Goal: Information Seeking & Learning: Learn about a topic

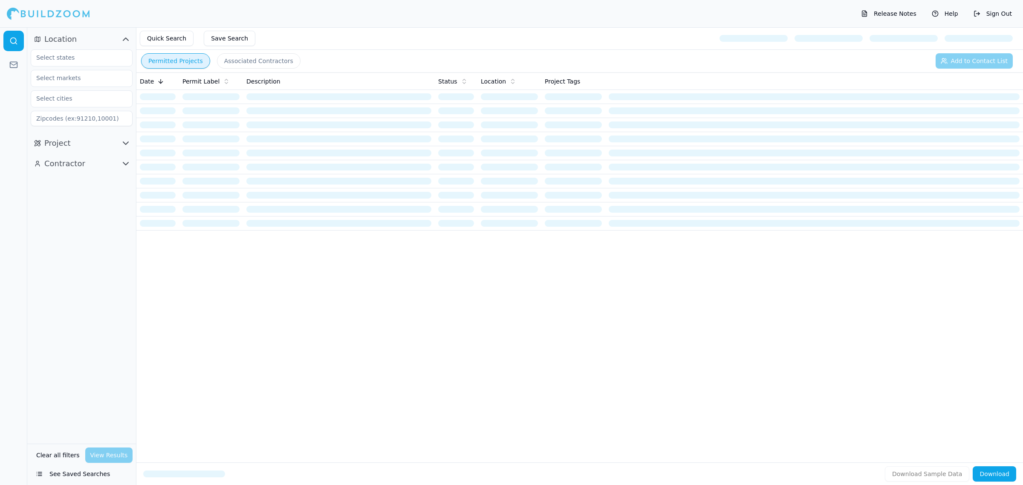
click at [124, 164] on icon "button" at bounding box center [126, 164] width 10 height 10
click at [126, 144] on icon "button" at bounding box center [125, 143] width 5 height 3
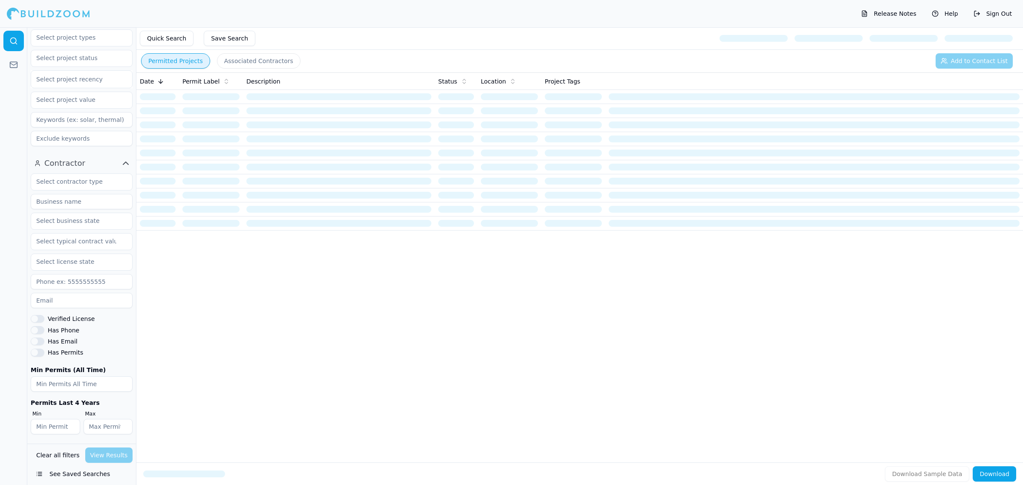
click at [86, 197] on input at bounding box center [82, 201] width 102 height 15
click at [76, 222] on input "text" at bounding box center [76, 220] width 90 height 15
click at [78, 178] on input "text" at bounding box center [76, 181] width 90 height 15
click at [107, 353] on div "Has Permits" at bounding box center [82, 353] width 102 height 8
drag, startPoint x: 103, startPoint y: 358, endPoint x: 101, endPoint y: 274, distance: 84.5
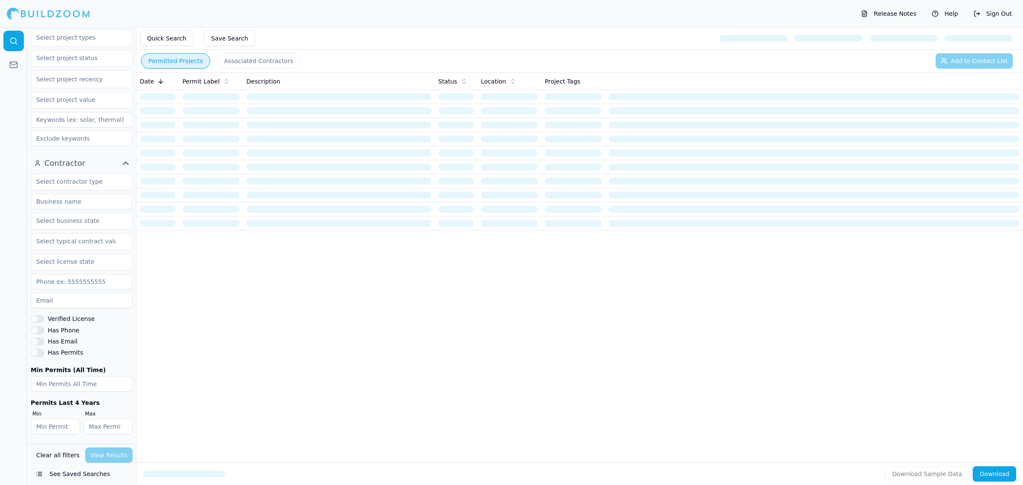
click at [107, 350] on div "Verified License Has Phone Has Email Has Permits Min Permits (All Time) Permits…" at bounding box center [82, 304] width 102 height 261
click at [75, 188] on input "text" at bounding box center [76, 181] width 90 height 15
click at [1, 232] on div at bounding box center [13, 256] width 27 height 458
click at [45, 201] on input at bounding box center [82, 201] width 102 height 15
type input "Building Visions"
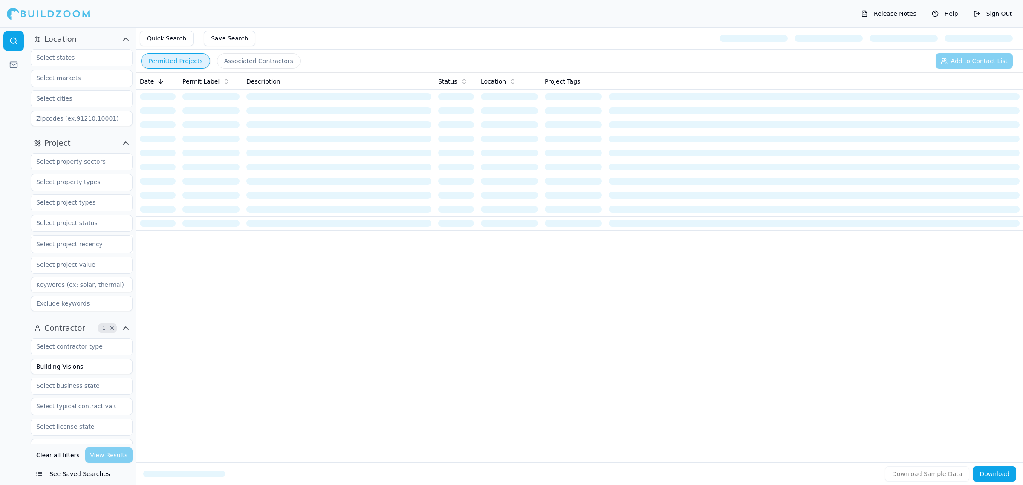
click at [81, 47] on div at bounding box center [82, 88] width 102 height 84
click at [79, 62] on input "text" at bounding box center [76, 57] width 90 height 15
click at [75, 55] on input "text" at bounding box center [76, 57] width 90 height 15
type input "fl"
click at [52, 75] on div "[US_STATE]" at bounding box center [82, 77] width 98 height 14
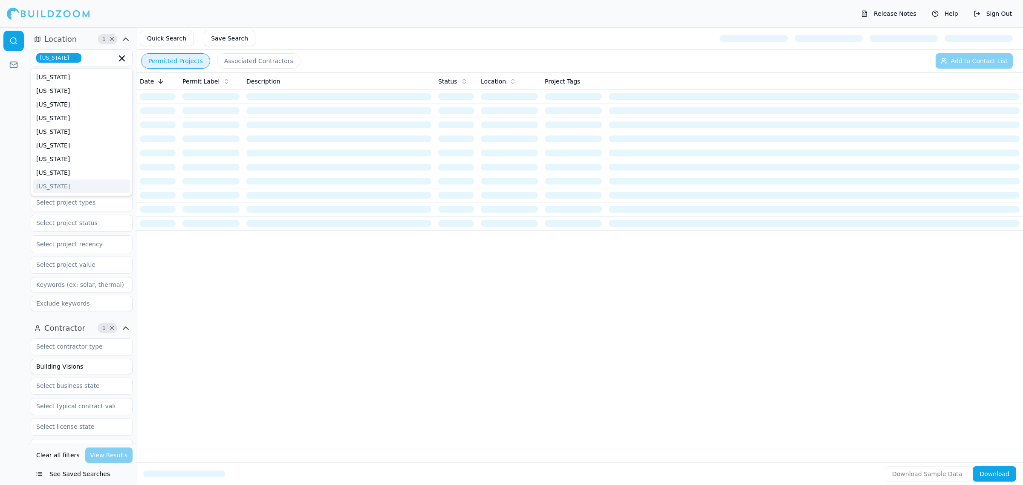
click at [4, 254] on div at bounding box center [13, 256] width 27 height 458
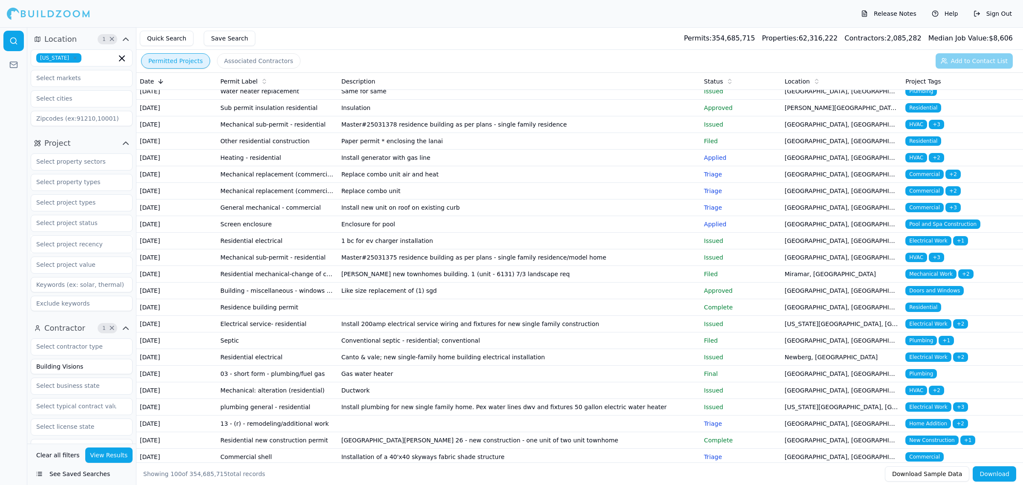
scroll to position [1119, 0]
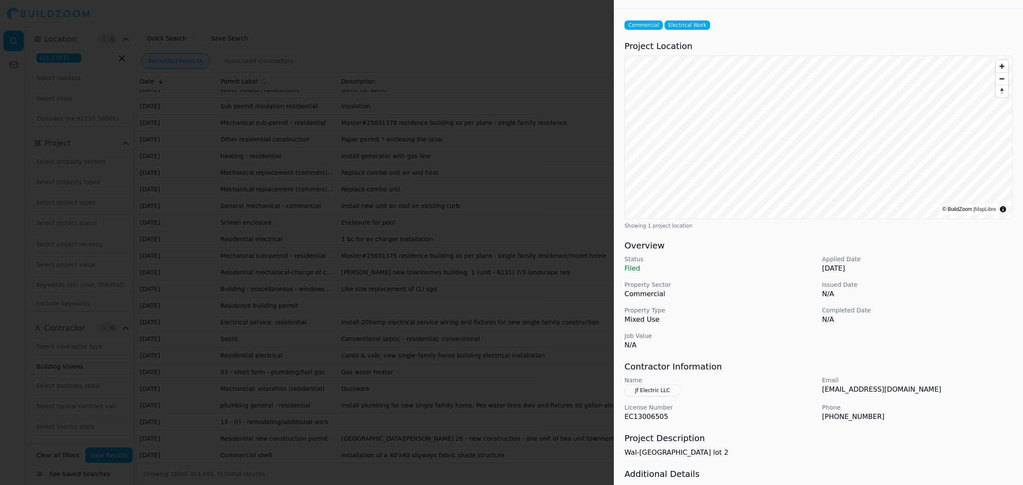
scroll to position [28, 0]
click at [292, 265] on div at bounding box center [511, 242] width 1023 height 485
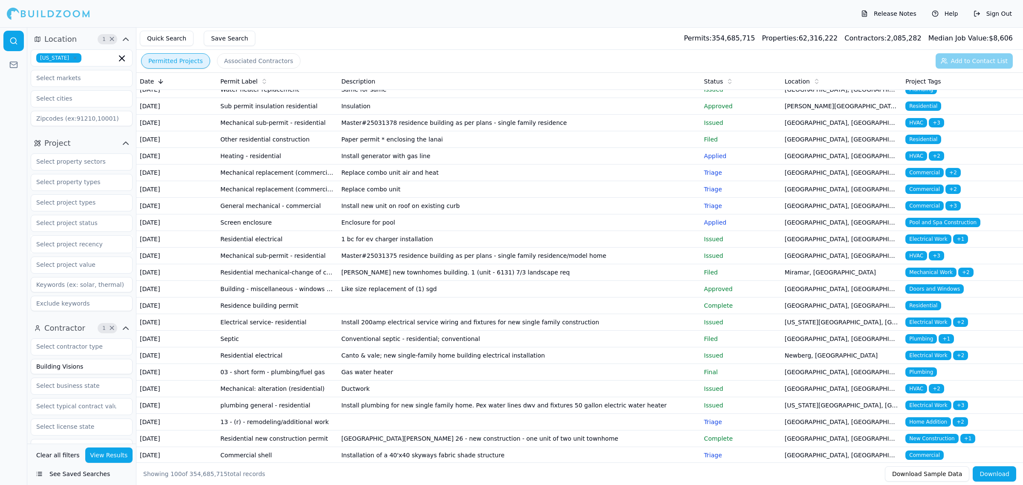
click at [115, 371] on input "Building Visions" at bounding box center [82, 366] width 102 height 15
type input "Building Visions Construction"
click at [113, 455] on button "View Results" at bounding box center [109, 455] width 48 height 15
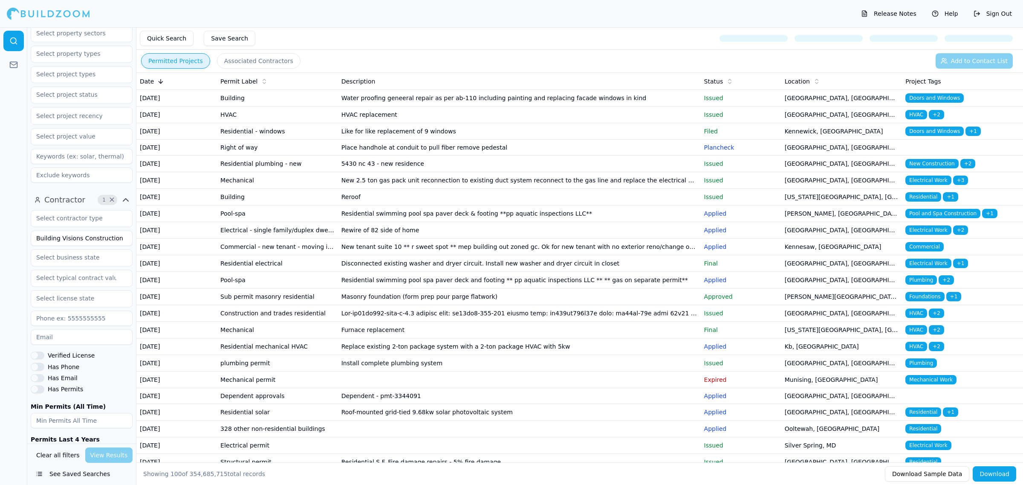
scroll to position [165, 0]
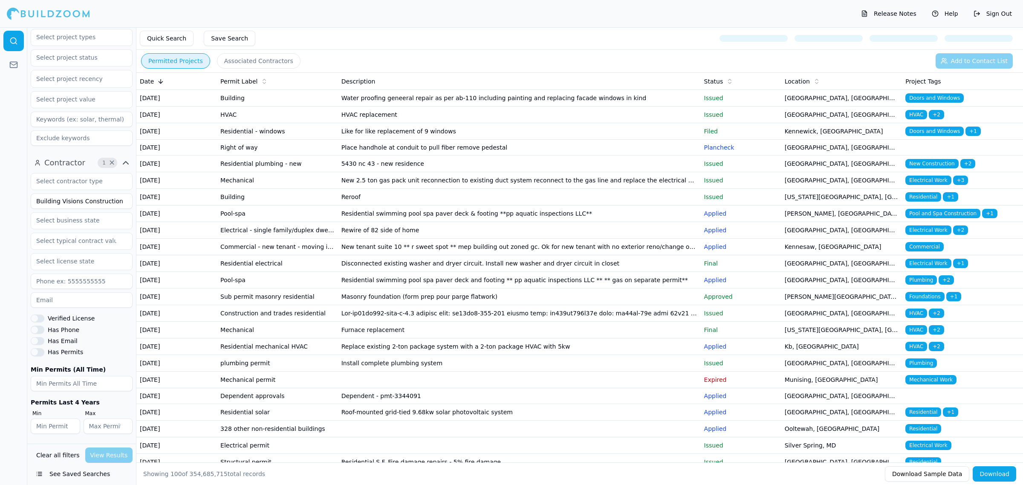
click at [126, 457] on div "Clear all filters View Results" at bounding box center [82, 455] width 102 height 15
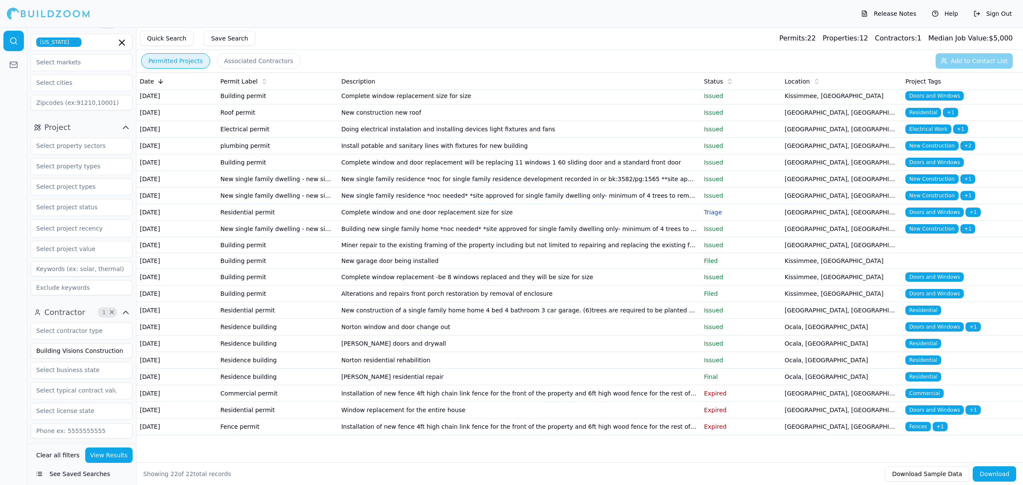
scroll to position [0, 0]
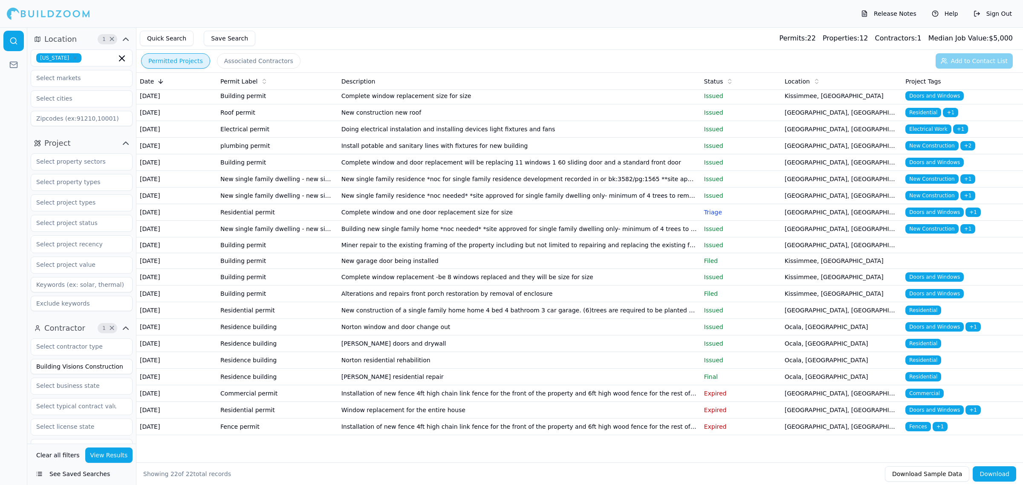
click at [171, 45] on button "Quick Search" at bounding box center [167, 38] width 54 height 15
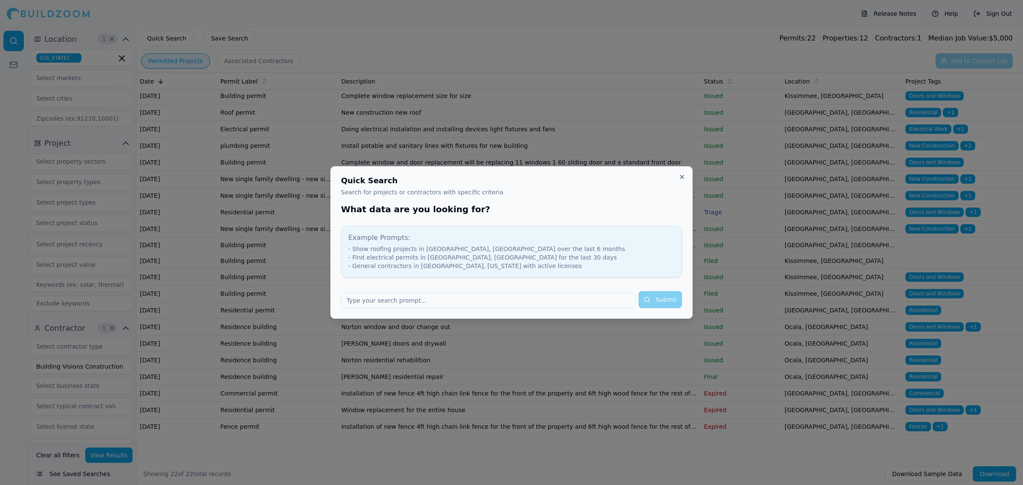
click at [417, 296] on input "text" at bounding box center [488, 300] width 294 height 15
click at [685, 176] on button "Close" at bounding box center [682, 177] width 7 height 7
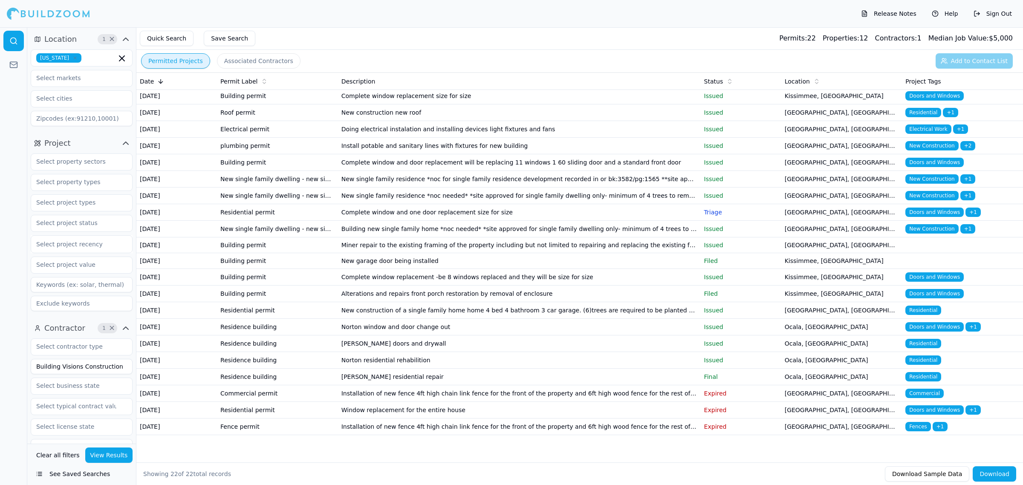
scroll to position [175, 0]
click at [464, 369] on td "[PERSON_NAME] residential repair" at bounding box center [519, 377] width 363 height 17
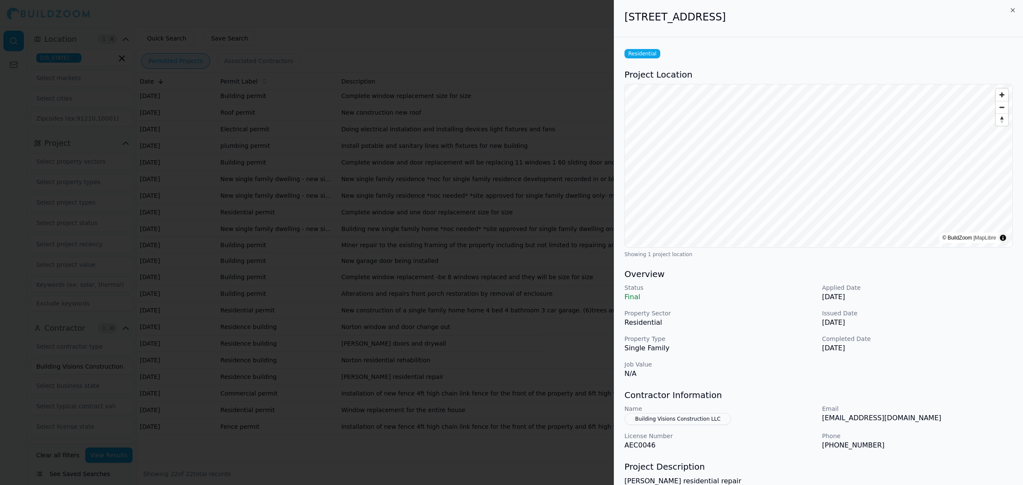
click at [806, 315] on p "Property Sector" at bounding box center [720, 313] width 191 height 9
click at [774, 325] on p "Residential" at bounding box center [720, 323] width 191 height 10
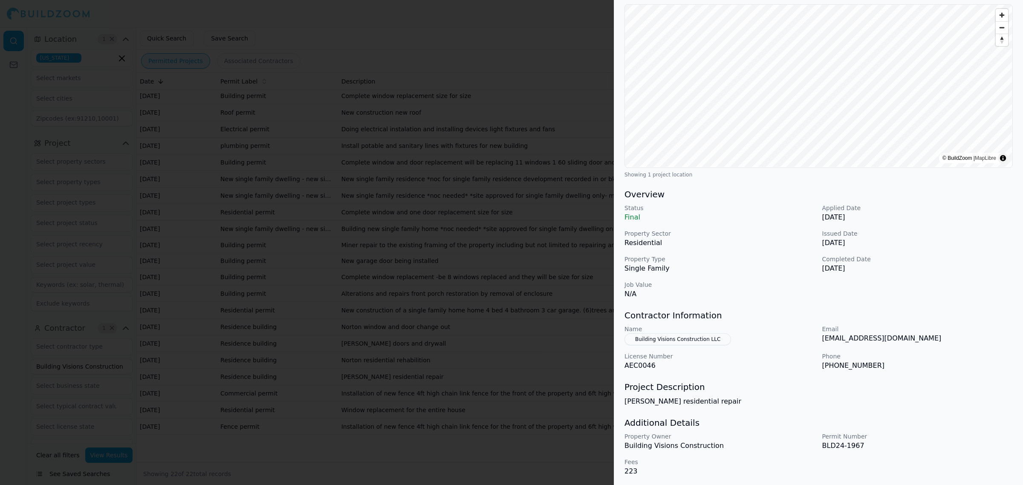
scroll to position [81, 0]
click at [504, 319] on div at bounding box center [511, 242] width 1023 height 485
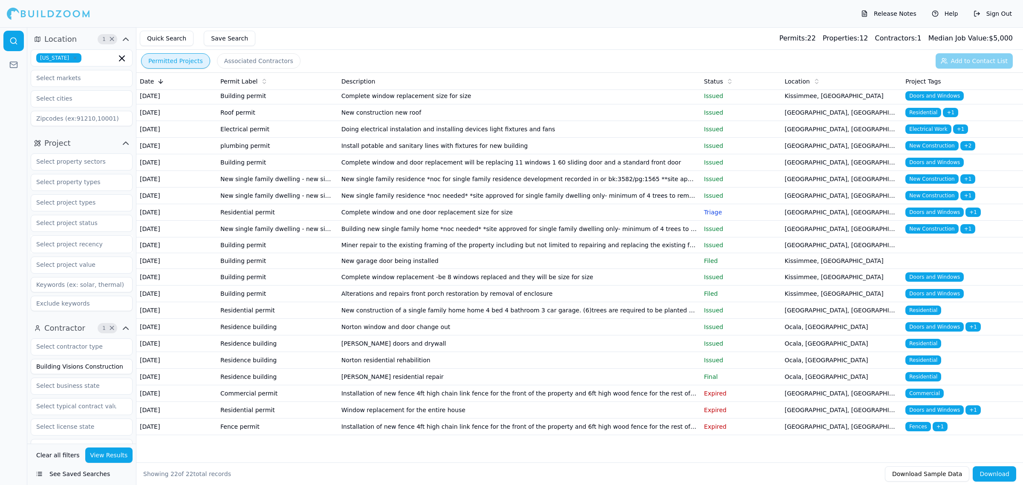
click at [438, 352] on td "Norton residential rehabilition" at bounding box center [519, 360] width 363 height 17
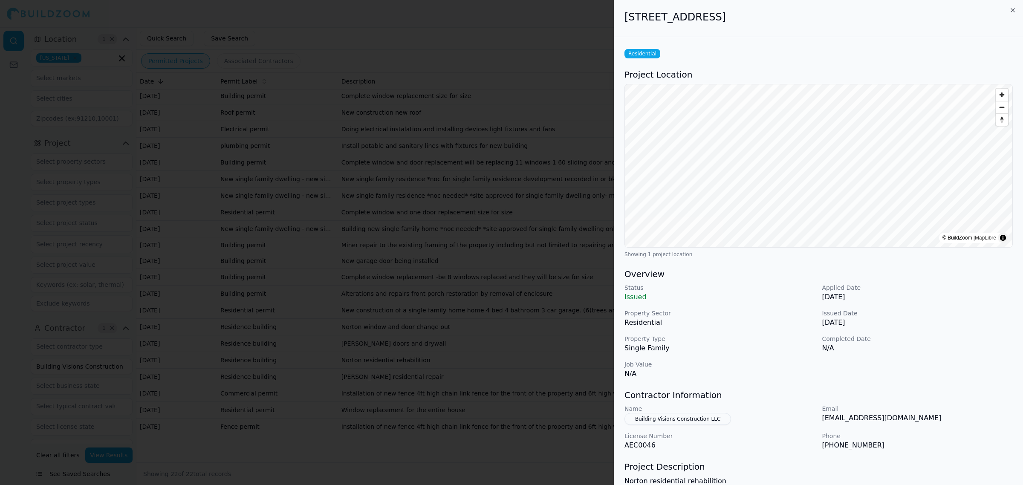
click at [763, 353] on p "Single Family" at bounding box center [720, 348] width 191 height 10
click at [662, 417] on button "Building Visions Construction LLC" at bounding box center [678, 419] width 107 height 12
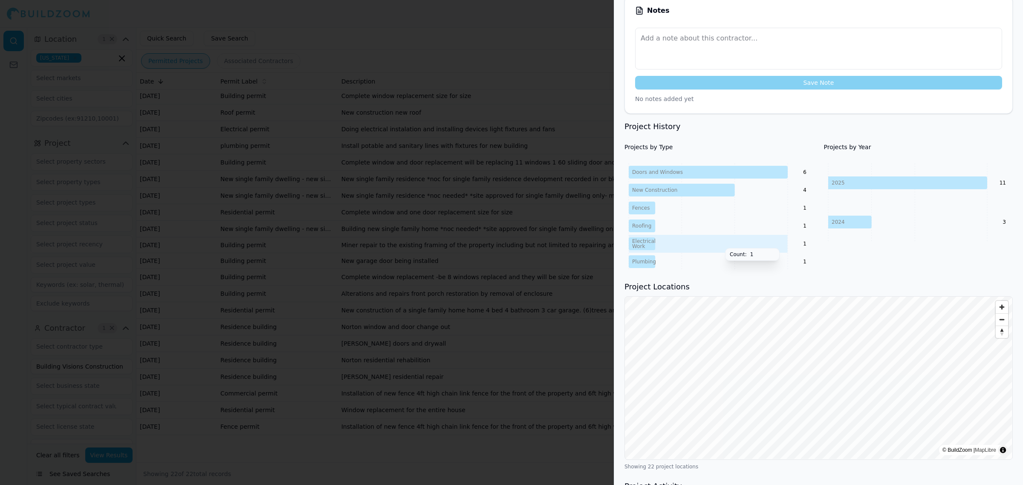
scroll to position [480, 0]
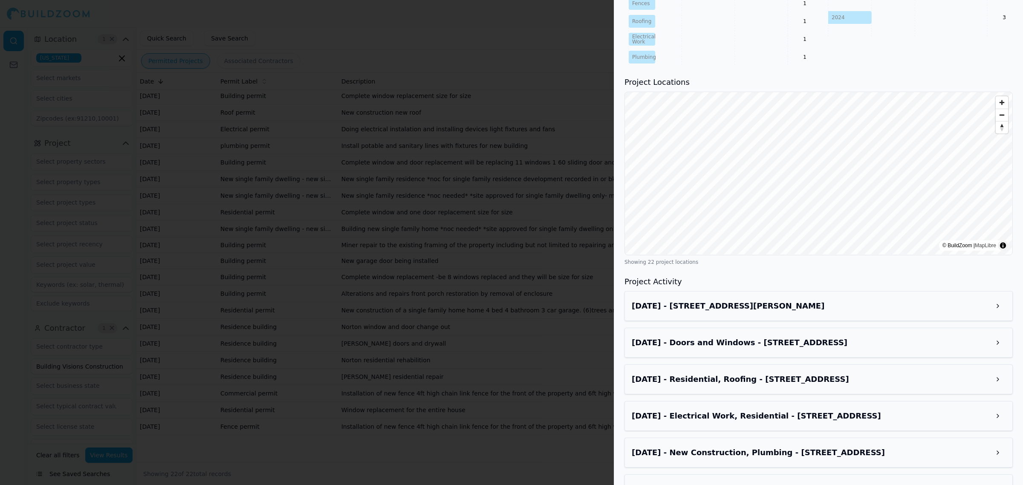
click at [789, 318] on div "[DATE] - [STREET_ADDRESS][PERSON_NAME]" at bounding box center [819, 306] width 388 height 30
click at [820, 310] on h3 "[DATE] - [STREET_ADDRESS][PERSON_NAME]" at bounding box center [811, 306] width 359 height 12
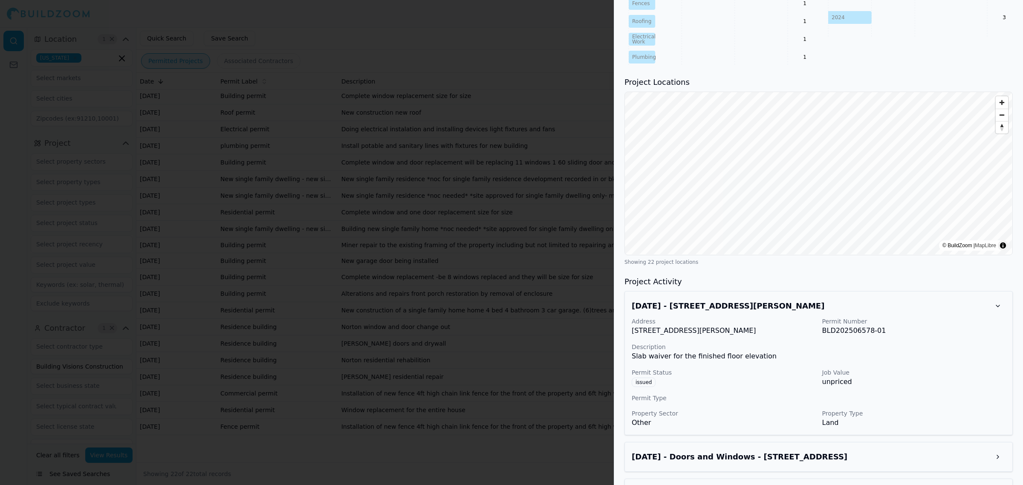
click at [890, 379] on p "unpriced" at bounding box center [915, 382] width 184 height 10
click at [751, 357] on p "Slab waiver for the finished floor elevation" at bounding box center [819, 356] width 374 height 10
drag, startPoint x: 895, startPoint y: 330, endPoint x: 823, endPoint y: 328, distance: 72.1
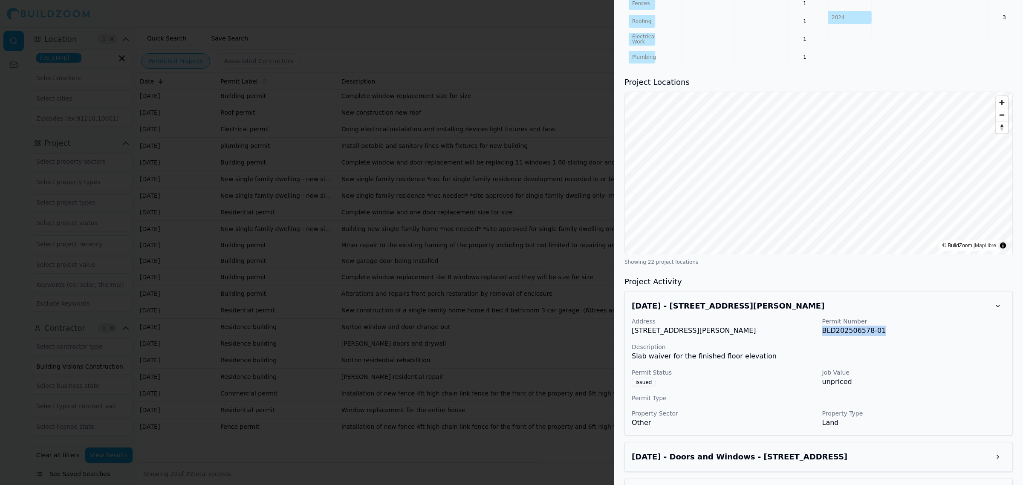
click at [823, 328] on p "BLD202506578-01" at bounding box center [915, 331] width 184 height 10
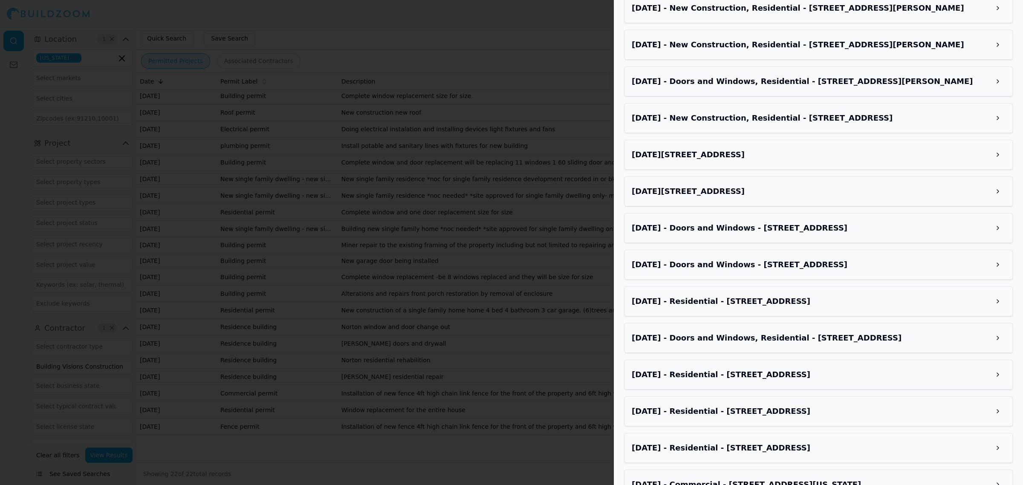
scroll to position [1141, 0]
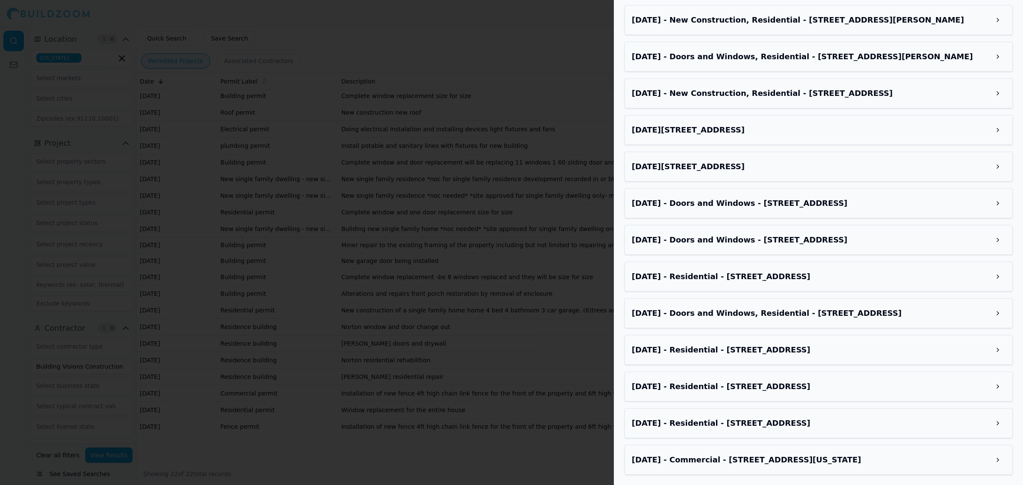
click at [823, 457] on h3 "[DATE] - Commercial - [STREET_ADDRESS][US_STATE]" at bounding box center [811, 460] width 359 height 12
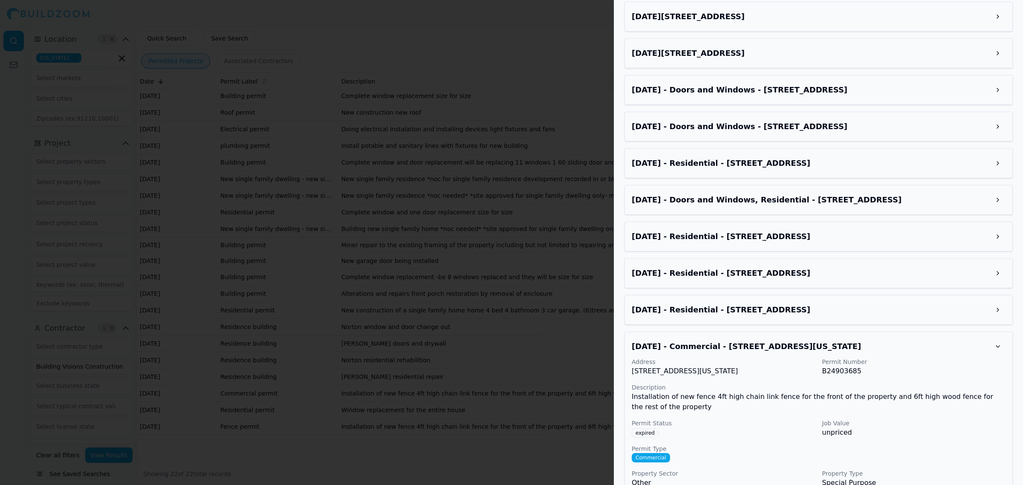
scroll to position [1276, 0]
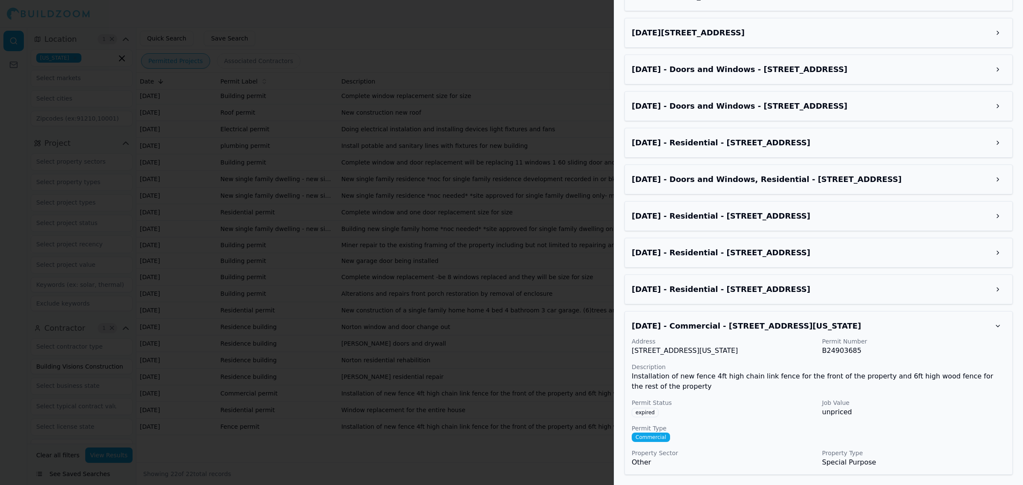
click at [1000, 320] on button at bounding box center [998, 326] width 15 height 15
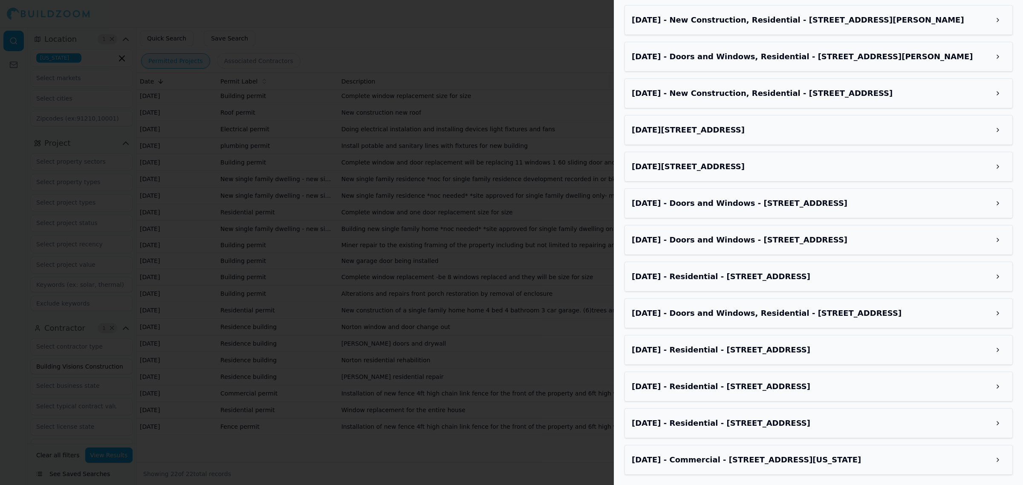
click at [997, 317] on button at bounding box center [998, 313] width 15 height 15
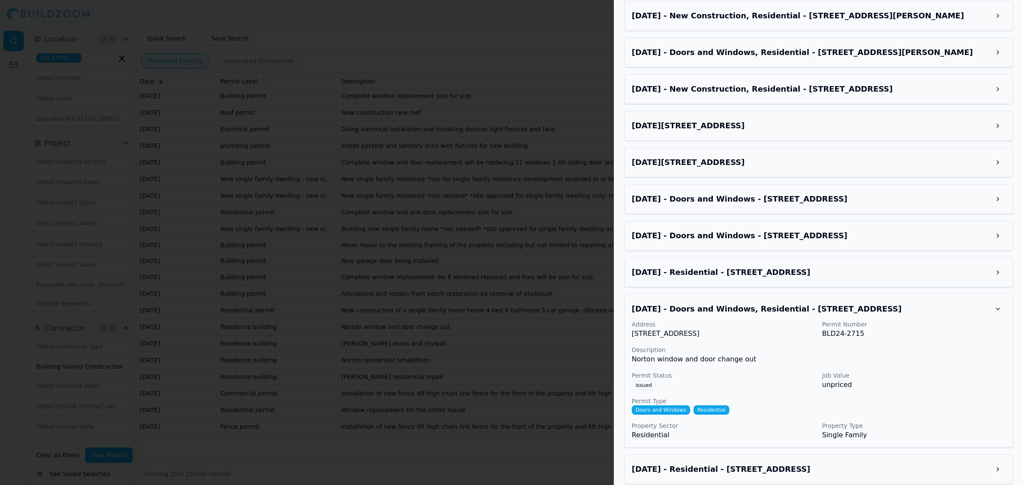
click at [997, 317] on button at bounding box center [998, 308] width 15 height 15
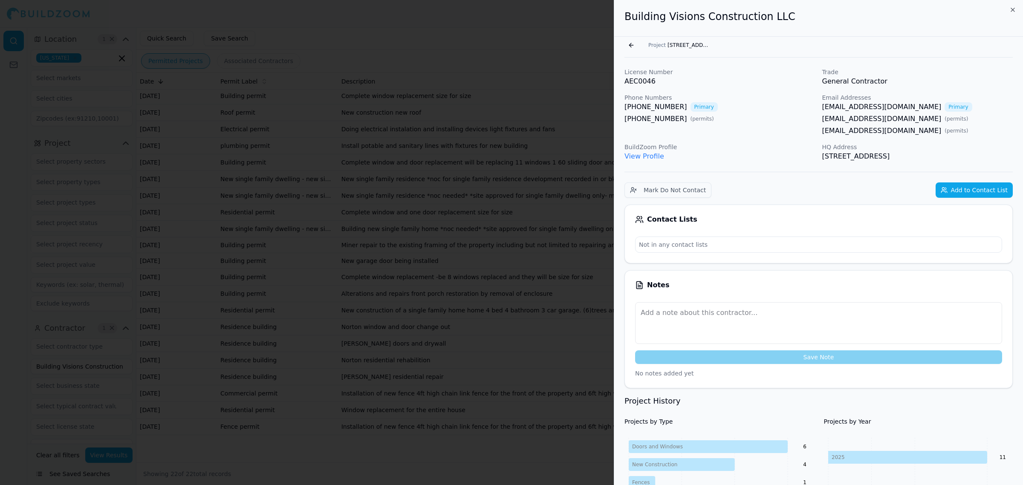
scroll to position [0, 0]
click at [707, 406] on h3 "Project History" at bounding box center [819, 402] width 388 height 12
click at [749, 120] on div "[PHONE_NUMBER] ( permits )" at bounding box center [720, 119] width 191 height 10
click at [753, 137] on div "License Number AEC0046 Trade General Contractor Phone Numbers [PHONE_NUMBER] Pr…" at bounding box center [819, 115] width 388 height 94
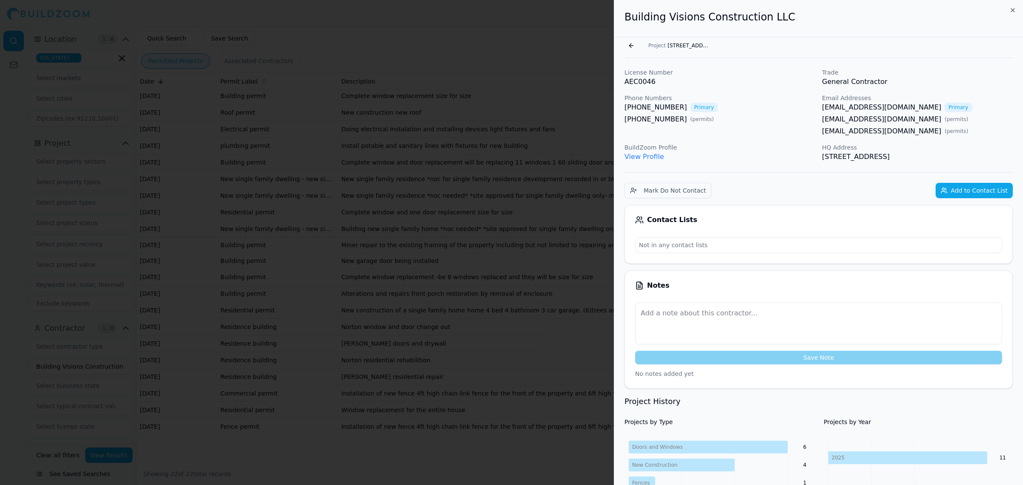
click at [926, 114] on div "[EMAIL_ADDRESS][DOMAIN_NAME] ( permits )" at bounding box center [918, 119] width 191 height 10
click at [756, 139] on div "License Number AEC0046 Trade General Contractor Phone Numbers [PHONE_NUMBER] Pr…" at bounding box center [819, 115] width 388 height 94
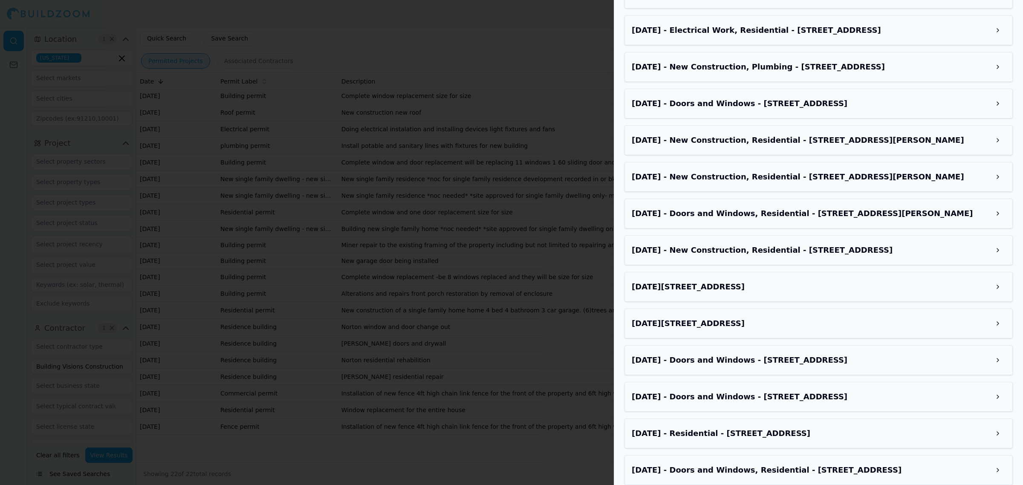
scroll to position [928, 0]
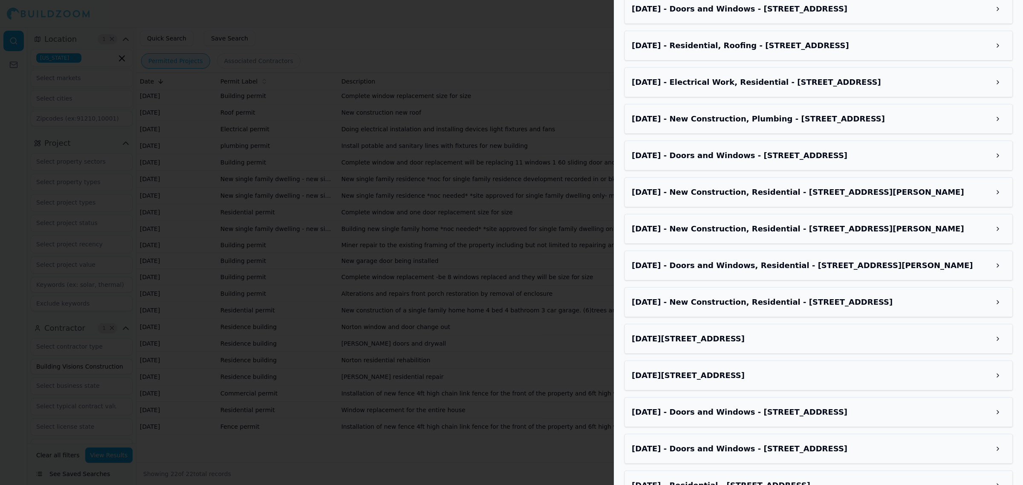
click at [835, 233] on h3 "[DATE] - New Construction, Residential - [STREET_ADDRESS][PERSON_NAME]" at bounding box center [811, 229] width 359 height 12
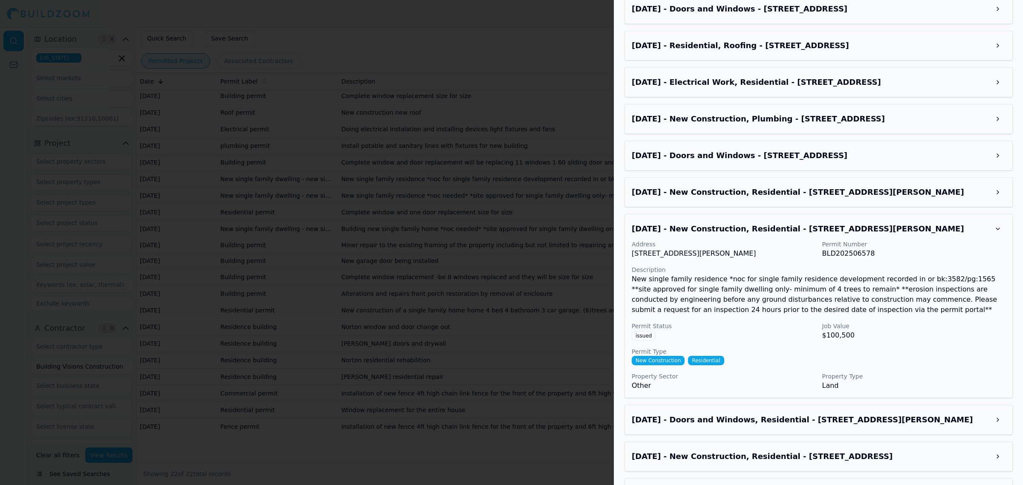
click at [919, 362] on div "New Construction Residential" at bounding box center [819, 360] width 374 height 9
drag, startPoint x: 768, startPoint y: 260, endPoint x: 632, endPoint y: 254, distance: 136.6
click at [632, 254] on p "[STREET_ADDRESS][PERSON_NAME]" at bounding box center [724, 254] width 184 height 10
copy p "[STREET_ADDRESS][PERSON_NAME]"
click at [879, 291] on p "New single family residence *noc for single family residence development record…" at bounding box center [819, 294] width 374 height 41
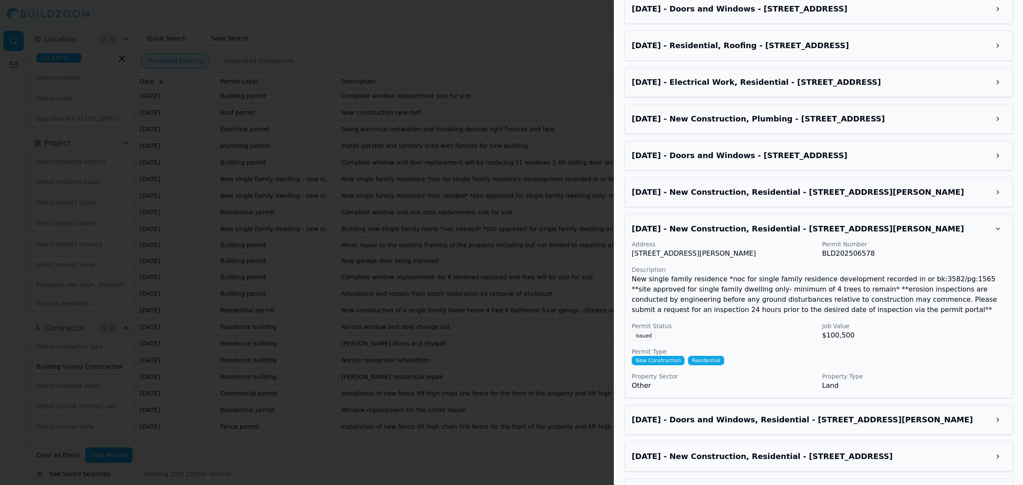
click at [870, 368] on div "Address [STREET_ADDRESS][PERSON_NAME] Permit Number BLD202506578 Description Ne…" at bounding box center [819, 315] width 374 height 151
click at [850, 370] on div "Address [STREET_ADDRESS][PERSON_NAME] Permit Number BLD202506578 Description Ne…" at bounding box center [819, 315] width 374 height 151
drag, startPoint x: 870, startPoint y: 258, endPoint x: 820, endPoint y: 258, distance: 50.7
click at [820, 258] on div "Address [STREET_ADDRESS][PERSON_NAME] Permit Number BLD202506578" at bounding box center [819, 249] width 374 height 19
click at [864, 197] on h3 "[DATE] - New Construction, Residential - [STREET_ADDRESS][PERSON_NAME]" at bounding box center [811, 192] width 359 height 12
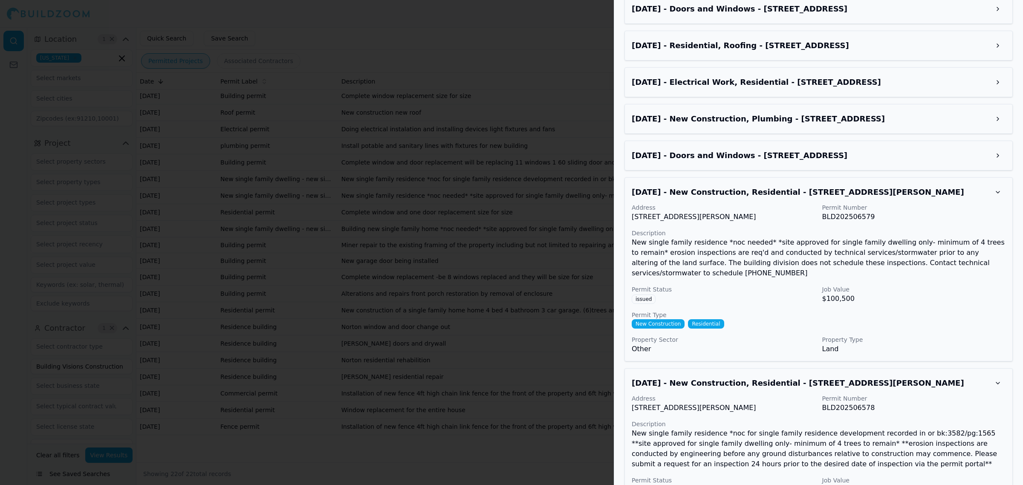
drag, startPoint x: 636, startPoint y: 218, endPoint x: 724, endPoint y: 212, distance: 87.6
click at [724, 212] on div "[DATE] - New Construction, Residential - [STREET_ADDRESS][PERSON_NAME] Address …" at bounding box center [819, 269] width 388 height 184
click at [702, 226] on div "Address [STREET_ADDRESS][PERSON_NAME] Permit Number BLD202506579 Description Ne…" at bounding box center [819, 278] width 374 height 151
click at [783, 214] on p "[STREET_ADDRESS][PERSON_NAME]" at bounding box center [724, 217] width 184 height 10
click at [632, 221] on p "[STREET_ADDRESS][PERSON_NAME]" at bounding box center [724, 217] width 184 height 10
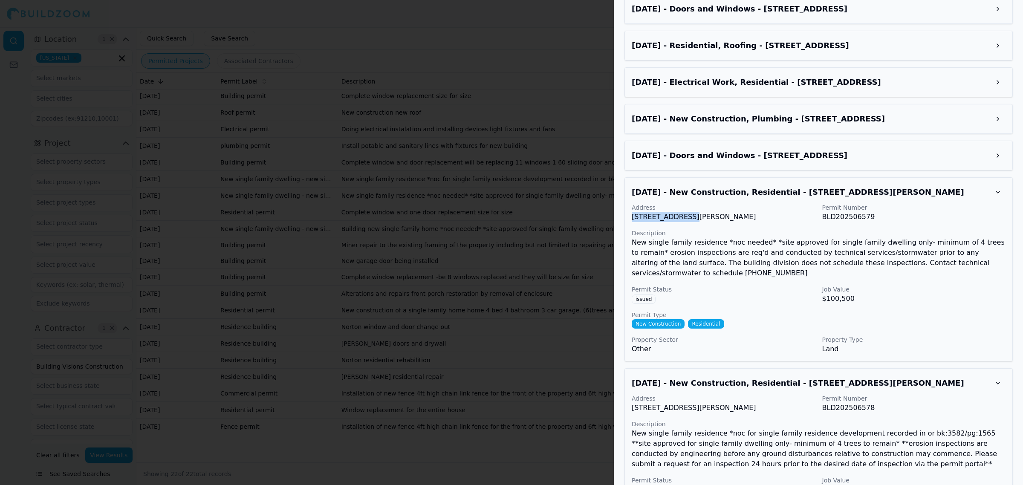
drag, startPoint x: 634, startPoint y: 219, endPoint x: 687, endPoint y: 219, distance: 52.9
click at [687, 219] on p "[STREET_ADDRESS][PERSON_NAME]" at bounding box center [724, 217] width 184 height 10
copy p "[STREET_ADDRESS][PERSON_NAME]"
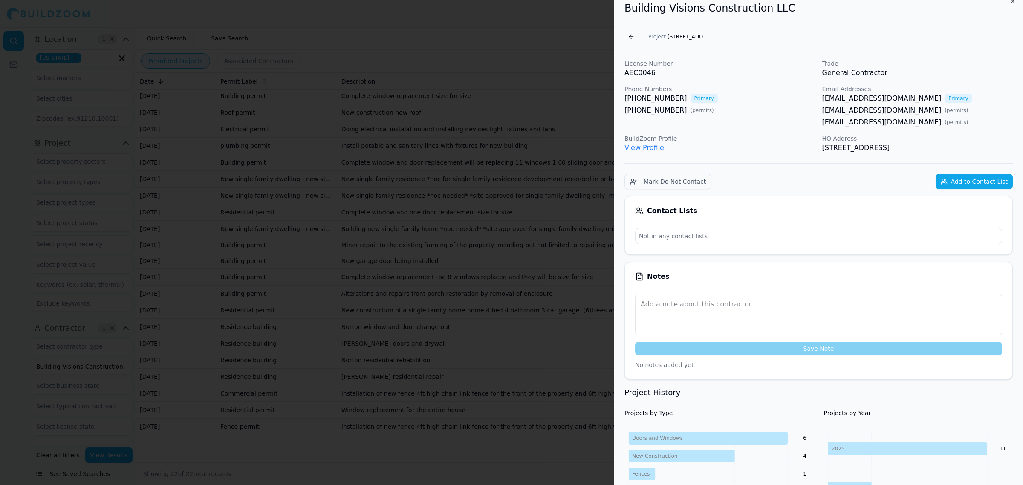
scroll to position [0, 0]
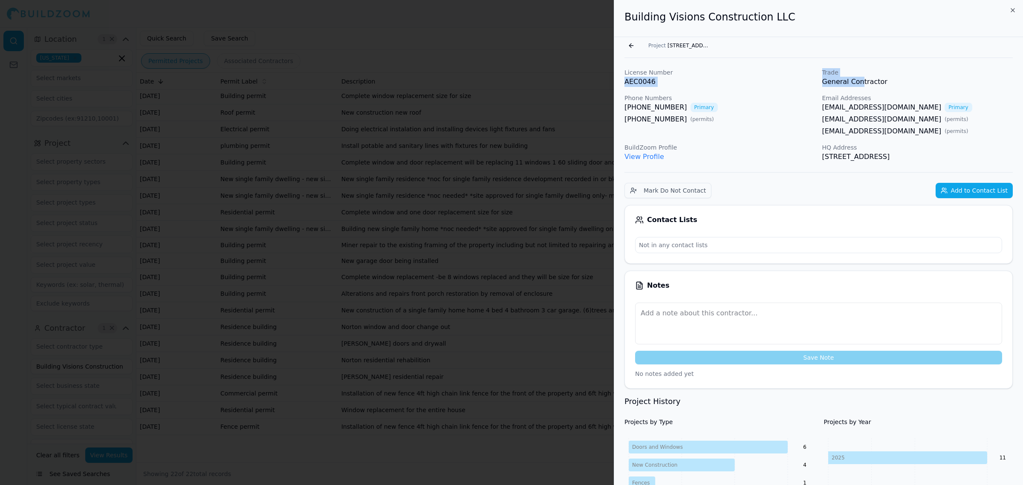
drag, startPoint x: 808, startPoint y: 75, endPoint x: 881, endPoint y: 78, distance: 73.0
click at [866, 77] on div "License Number AEC0046 Trade General Contractor Phone Numbers [PHONE_NUMBER] Pr…" at bounding box center [819, 115] width 388 height 94
click at [902, 82] on p "General Contractor" at bounding box center [918, 82] width 191 height 10
drag, startPoint x: 901, startPoint y: 84, endPoint x: 623, endPoint y: 13, distance: 286.9
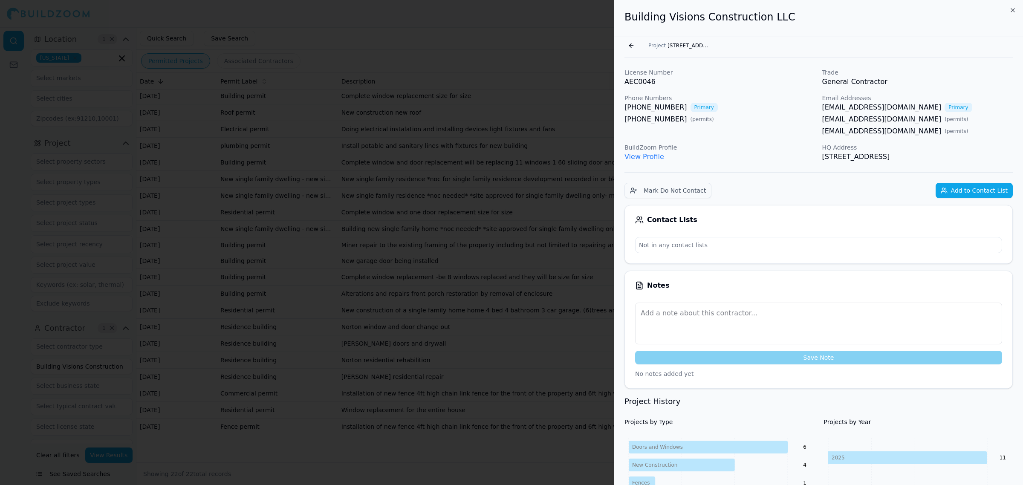
click at [730, 100] on p "Phone Numbers" at bounding box center [720, 98] width 191 height 9
click at [463, 261] on div at bounding box center [511, 242] width 1023 height 485
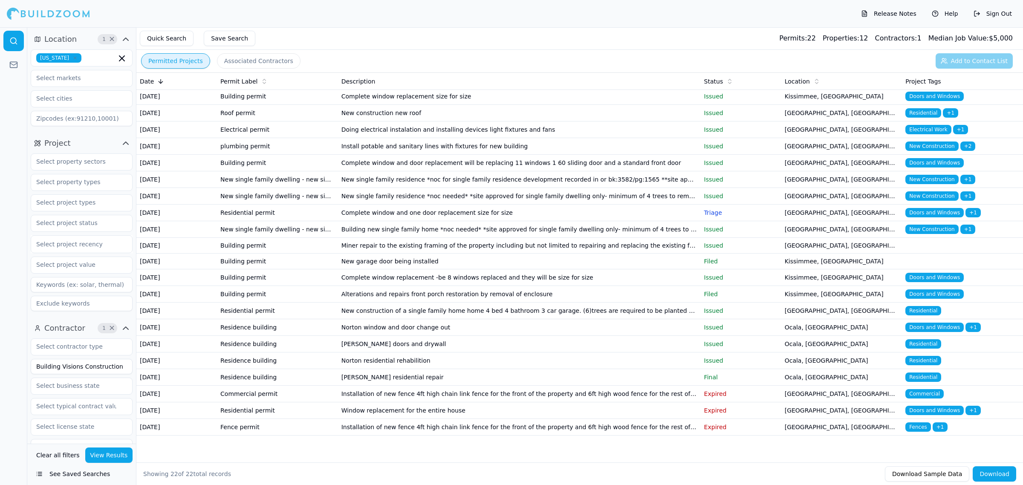
scroll to position [15, 0]
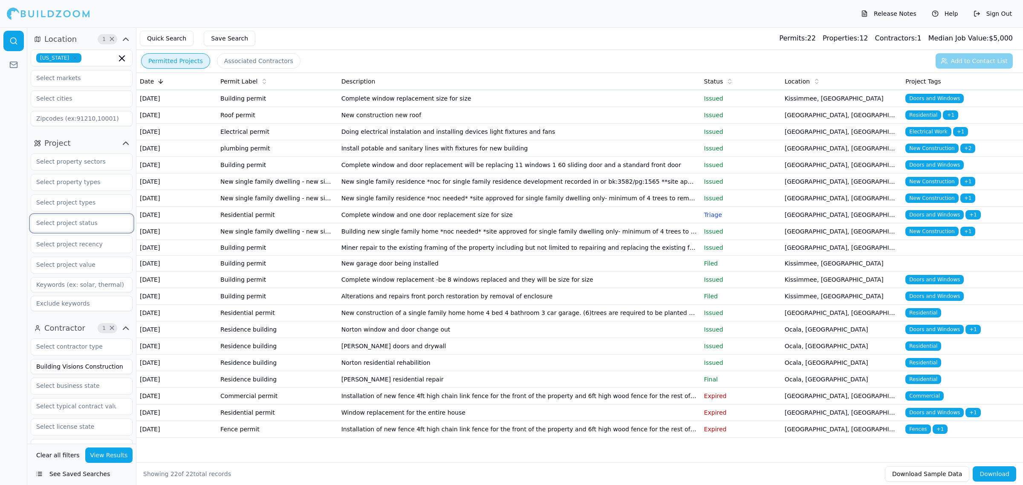
click at [69, 218] on input "text" at bounding box center [76, 222] width 90 height 15
click at [122, 208] on div at bounding box center [81, 202] width 101 height 15
click at [80, 207] on input "text" at bounding box center [76, 202] width 90 height 15
type input "b"
type input "n"
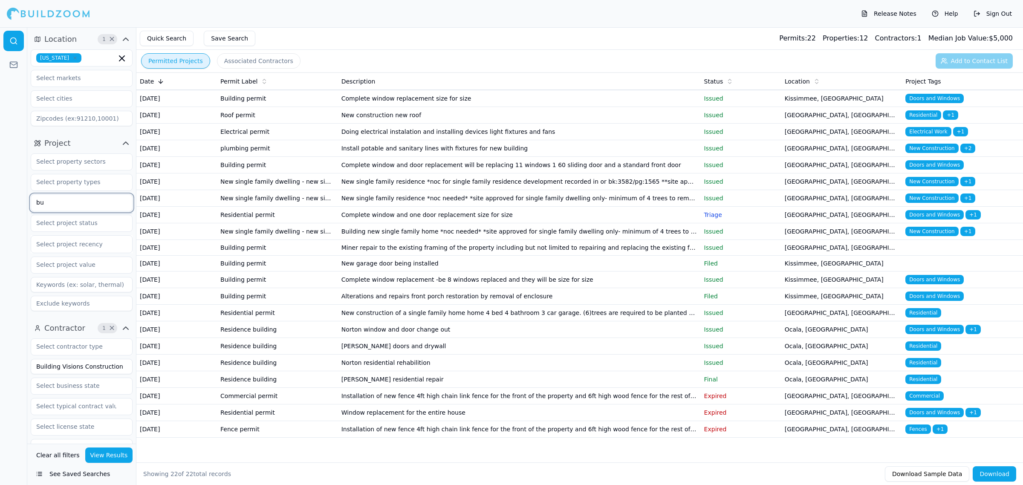
type input "b"
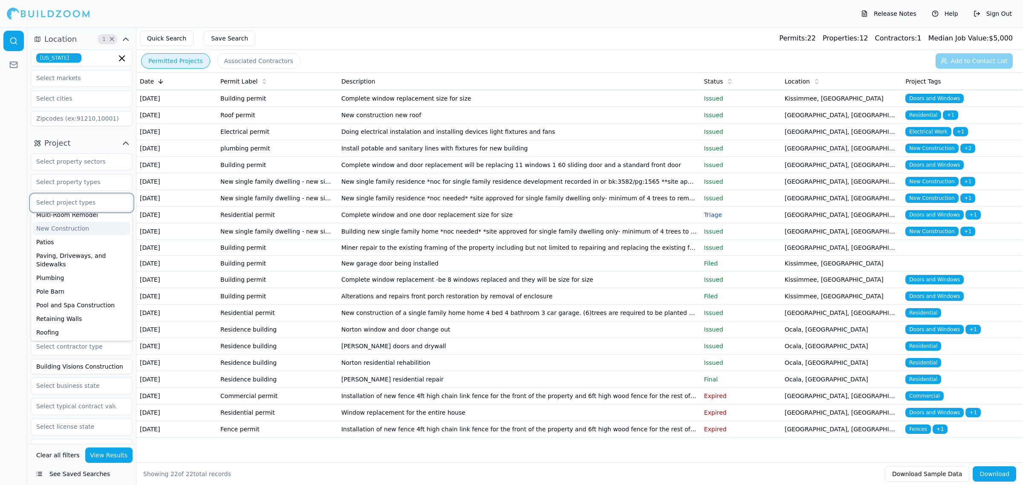
click at [86, 232] on div "New Construction" at bounding box center [82, 229] width 98 height 14
click at [101, 461] on button "View Results" at bounding box center [109, 455] width 48 height 15
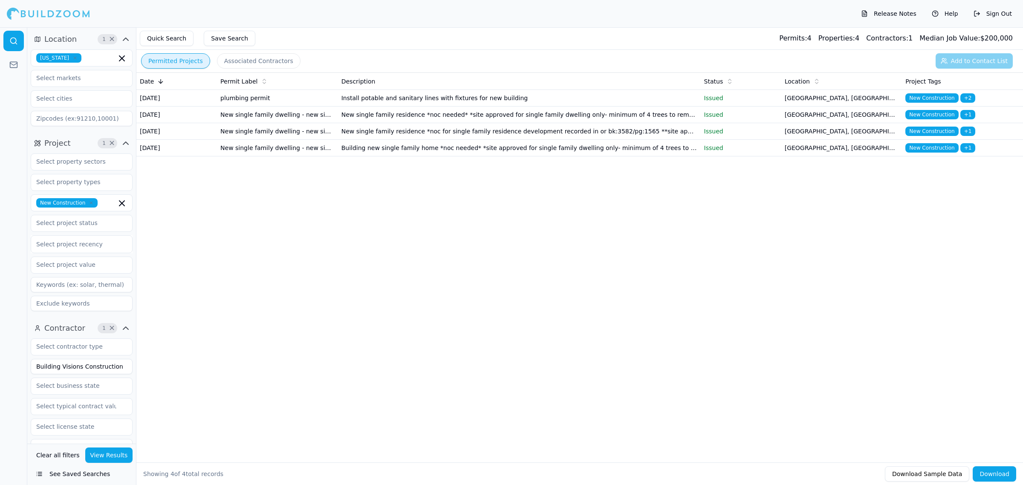
click at [472, 244] on div "Date Permit Label Description Status Location Project Tags [DATE] plumbing perm…" at bounding box center [579, 253] width 887 height 363
click at [400, 156] on td "Building new single family home *noc needed* *site approved for single family d…" at bounding box center [519, 148] width 363 height 17
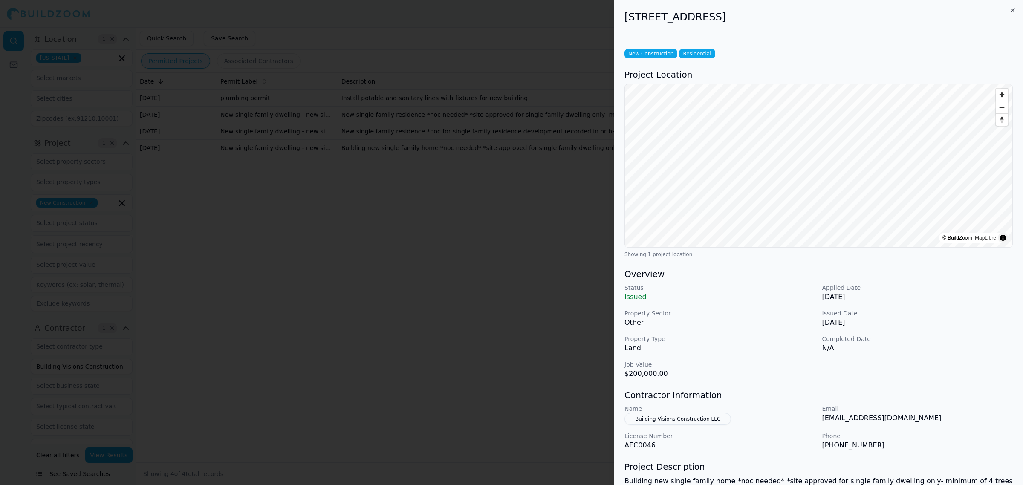
drag, startPoint x: 626, startPoint y: 19, endPoint x: 845, endPoint y: 20, distance: 219.2
click at [845, 20] on h2 "[STREET_ADDRESS]" at bounding box center [819, 17] width 388 height 14
copy h2 "[STREET_ADDRESS]"
click at [800, 361] on p "Job Value" at bounding box center [720, 364] width 191 height 9
click at [509, 267] on div at bounding box center [511, 242] width 1023 height 485
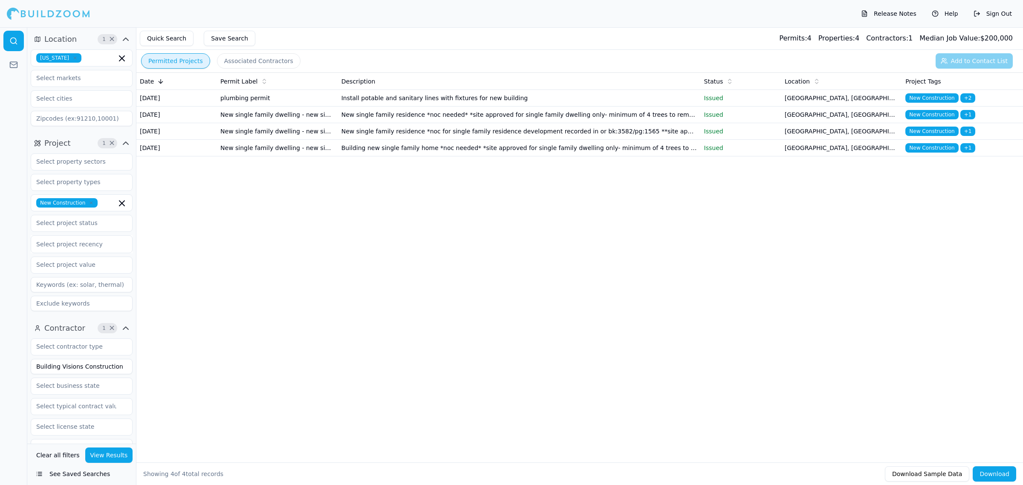
click at [666, 345] on div "Date Permit Label Description Status Location Project Tags [DATE] plumbing perm…" at bounding box center [579, 253] width 887 height 363
click at [679, 345] on div "Date Permit Label Description Status Location Project Tags [DATE] plumbing perm…" at bounding box center [579, 253] width 887 height 363
drag, startPoint x: 344, startPoint y: 151, endPoint x: 348, endPoint y: 154, distance: 4.4
click at [348, 140] on td "New single family residence *noc for single family residence development record…" at bounding box center [519, 131] width 363 height 17
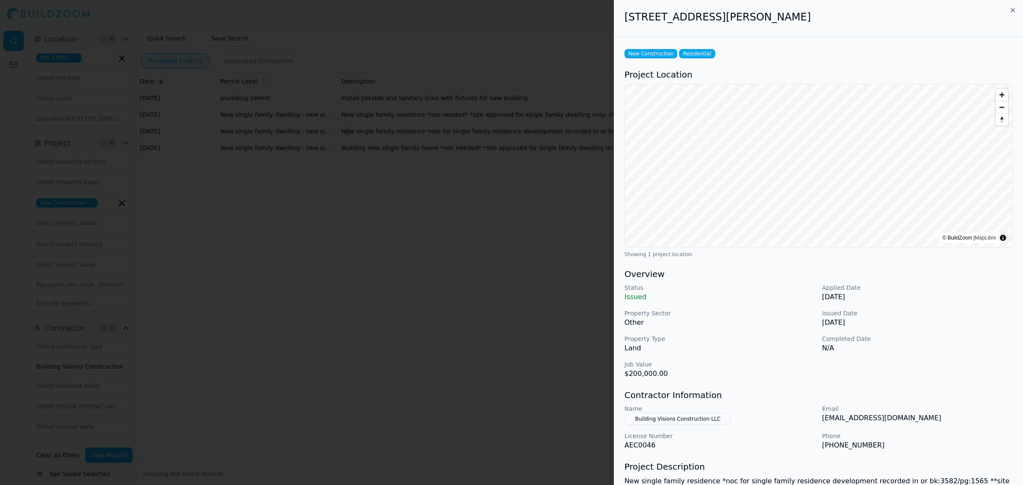
click at [355, 133] on div at bounding box center [511, 242] width 1023 height 485
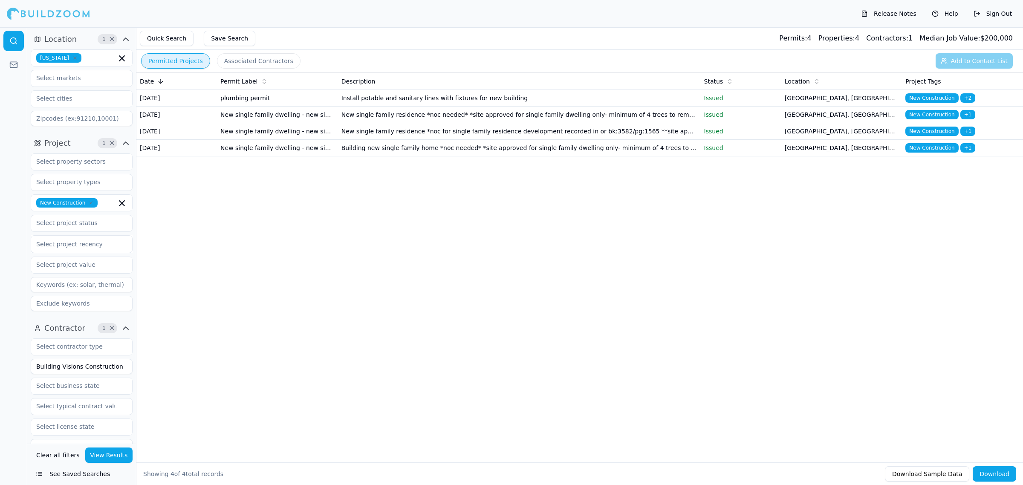
click at [377, 118] on td "New single family residence *noc needed* *site approved for single family dwell…" at bounding box center [519, 115] width 363 height 17
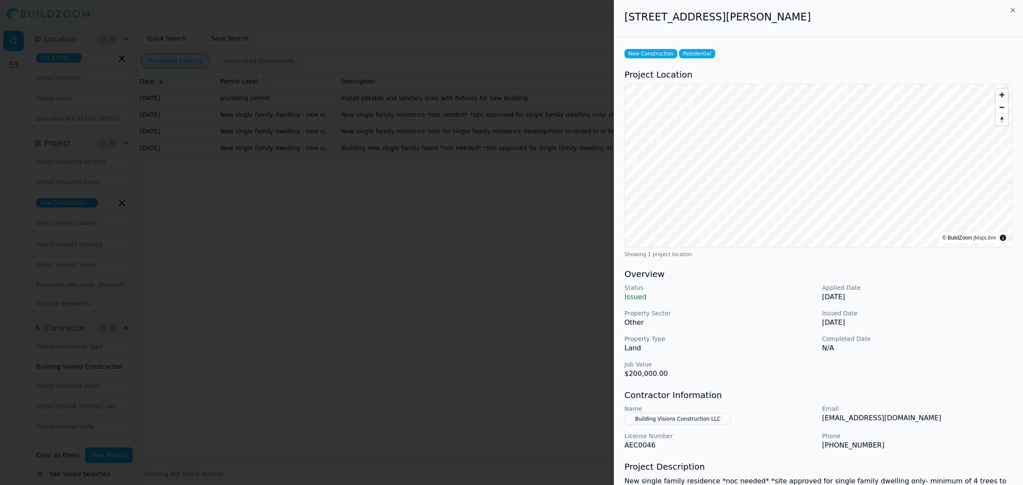
click at [373, 241] on div at bounding box center [511, 242] width 1023 height 485
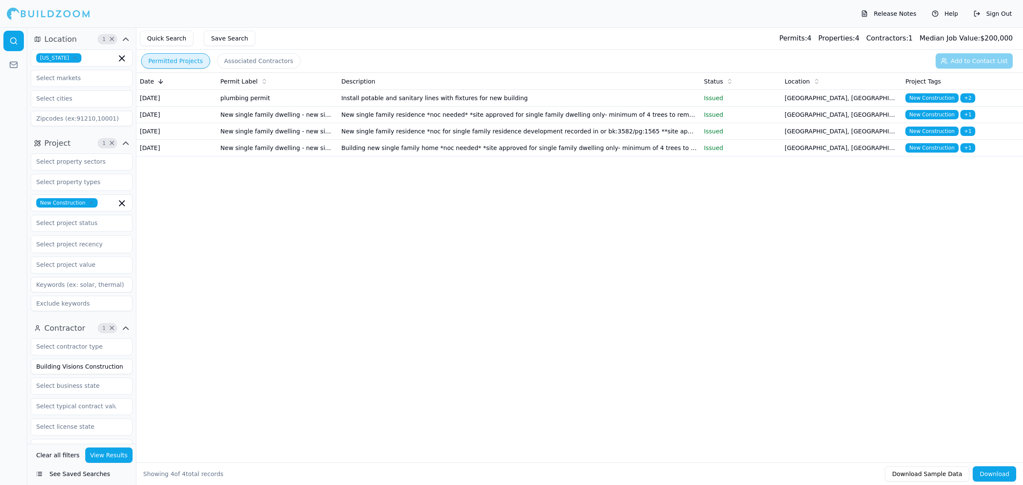
click at [425, 156] on td "Building new single family home *noc needed* *site approved for single family d…" at bounding box center [519, 148] width 363 height 17
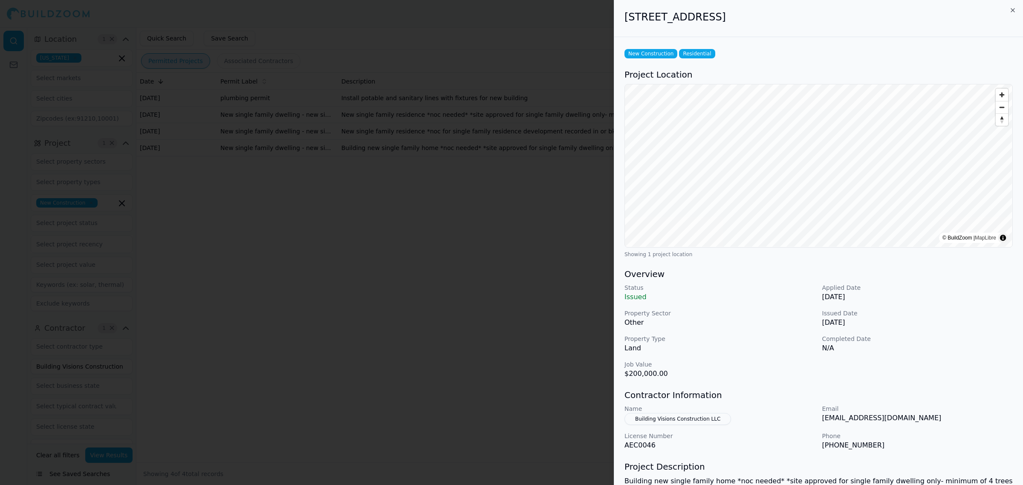
click at [784, 289] on p "Status" at bounding box center [720, 288] width 191 height 9
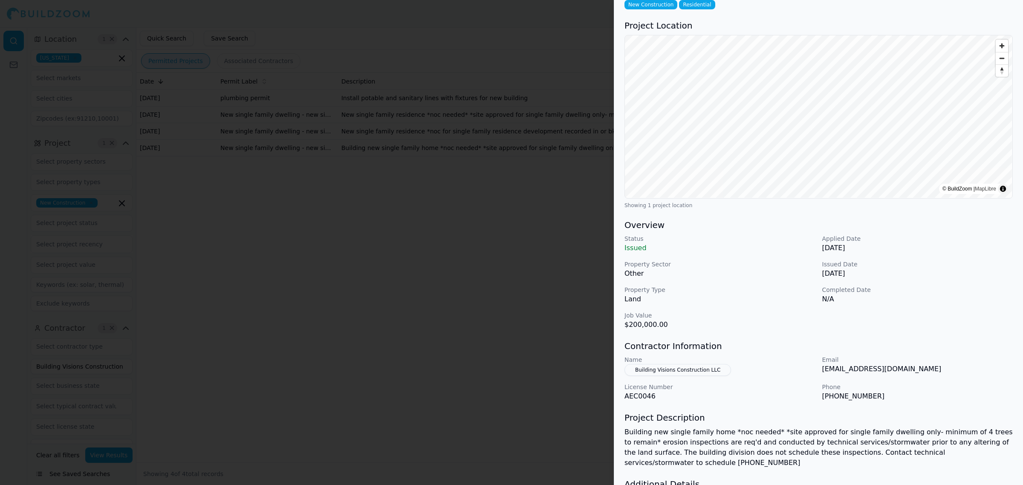
scroll to position [101, 0]
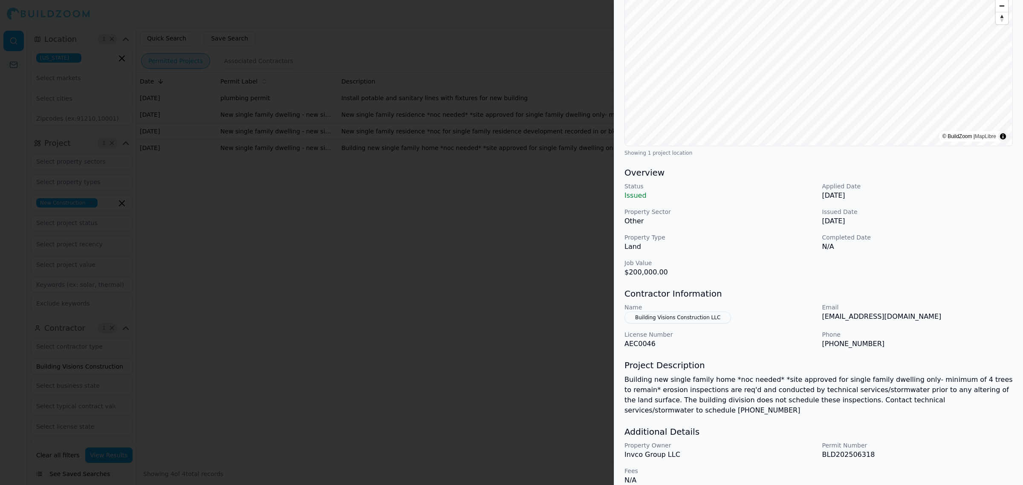
click at [697, 314] on button "Building Visions Construction LLC" at bounding box center [678, 318] width 107 height 12
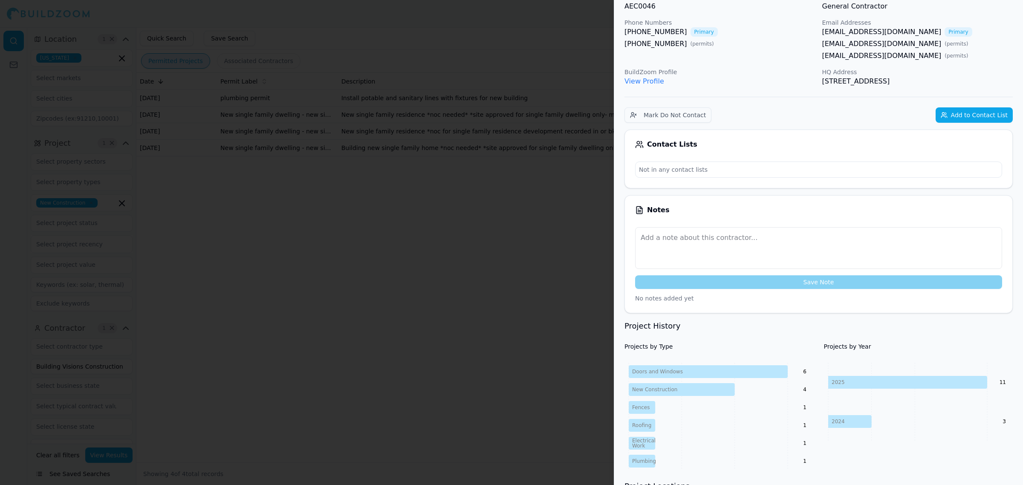
scroll to position [0, 0]
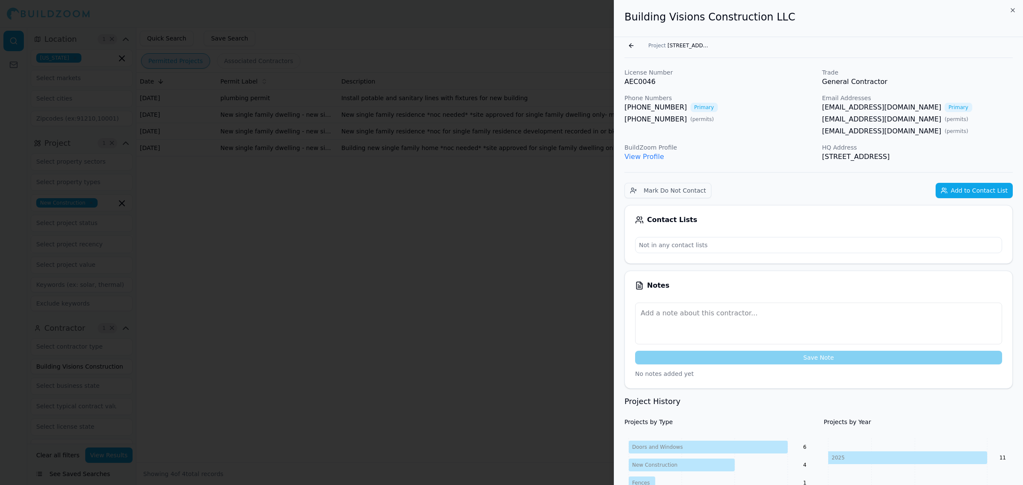
click at [730, 112] on div "[PHONE_NUMBER] Primary" at bounding box center [720, 107] width 191 height 10
click at [765, 86] on p "AEC0046" at bounding box center [720, 82] width 191 height 10
click at [723, 155] on p "View Profile" at bounding box center [720, 157] width 191 height 10
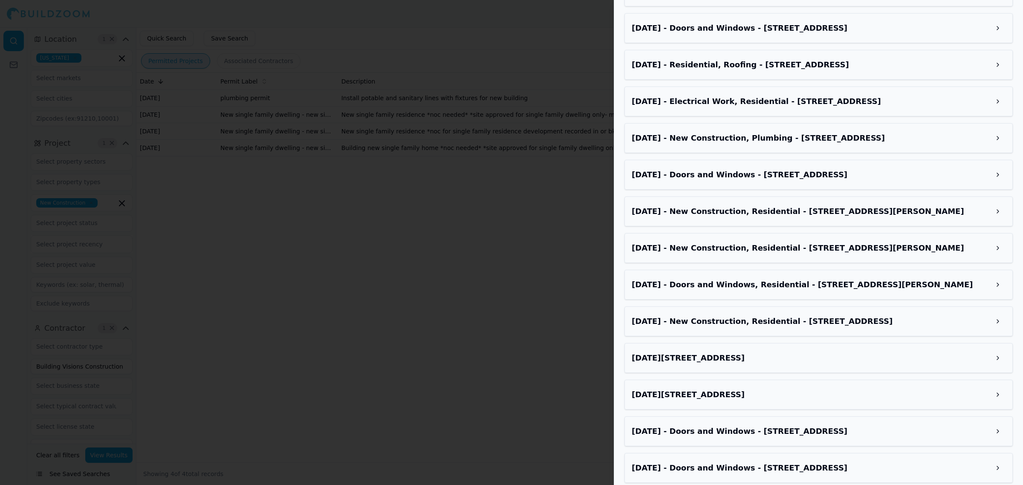
scroll to position [1026, 0]
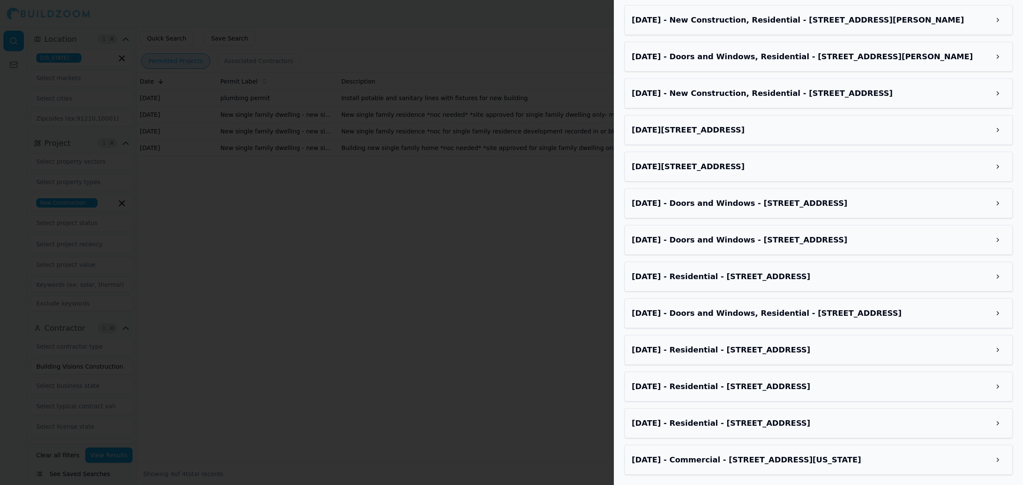
click at [781, 427] on h3 "[DATE] - Residential - [STREET_ADDRESS]" at bounding box center [811, 423] width 359 height 12
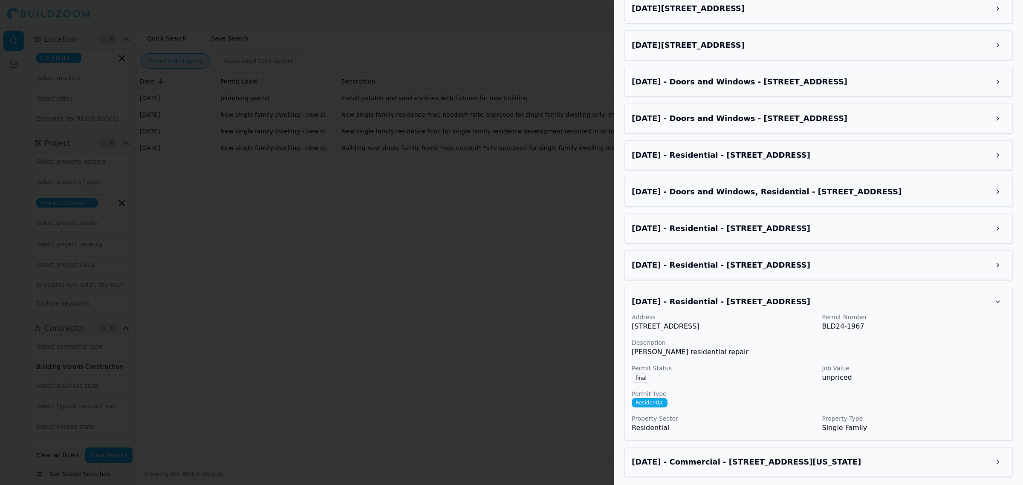
scroll to position [1150, 0]
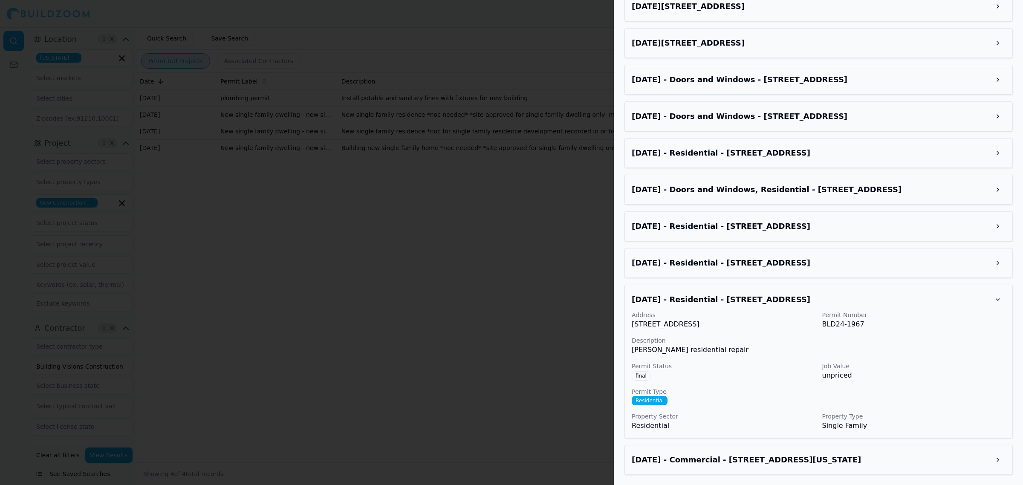
click at [802, 294] on h3 "[DATE] - Residential - [STREET_ADDRESS]" at bounding box center [811, 300] width 359 height 12
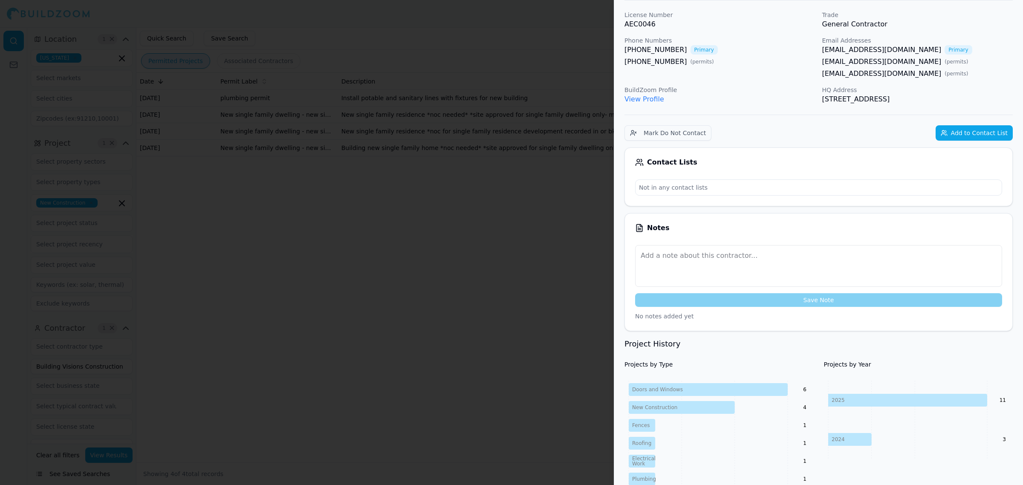
scroll to position [0, 0]
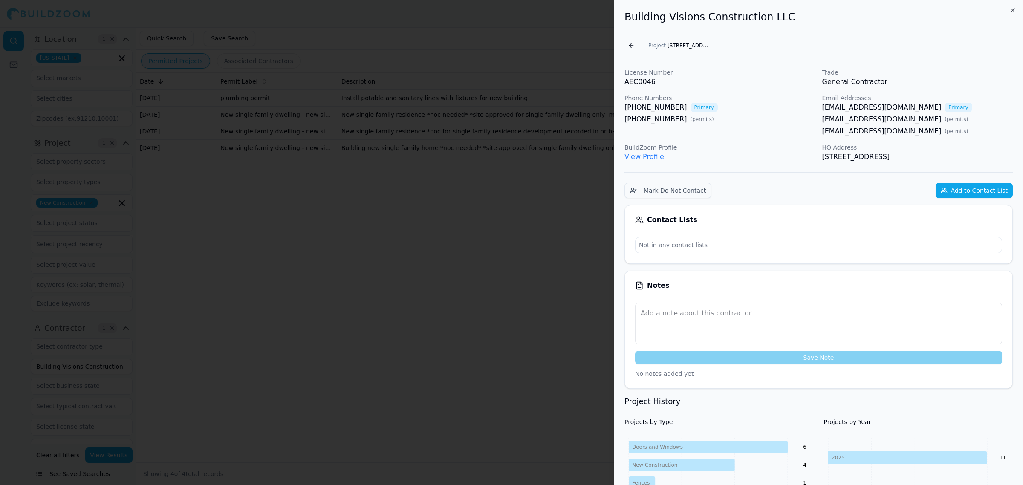
click at [715, 107] on div "[PHONE_NUMBER] Primary" at bounding box center [720, 107] width 191 height 10
